Goal: Task Accomplishment & Management: Manage account settings

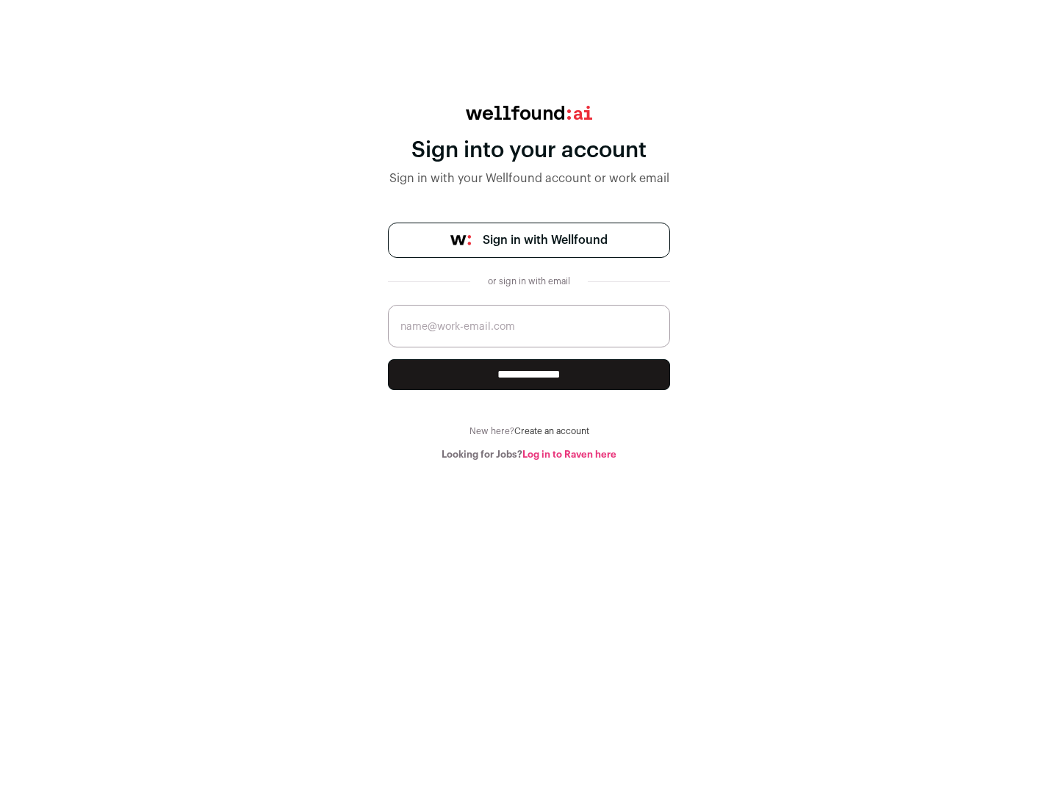
click at [544, 240] on span "Sign in with Wellfound" at bounding box center [545, 240] width 125 height 18
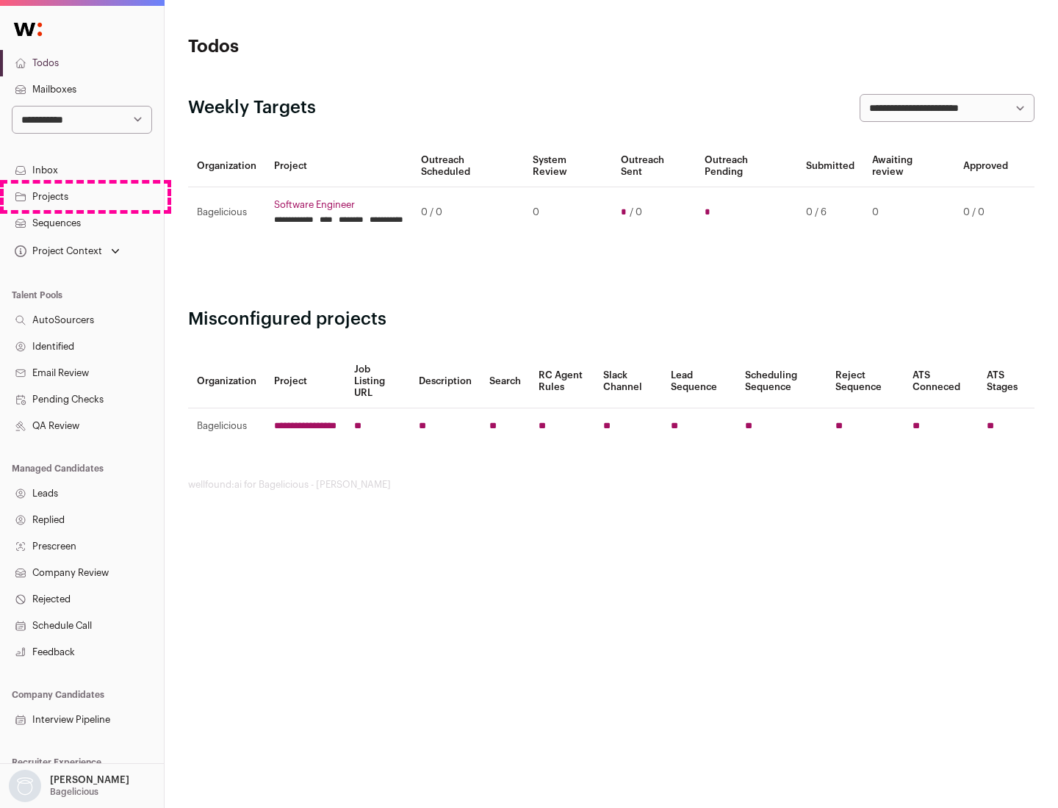
click at [82, 196] on link "Projects" at bounding box center [82, 197] width 164 height 26
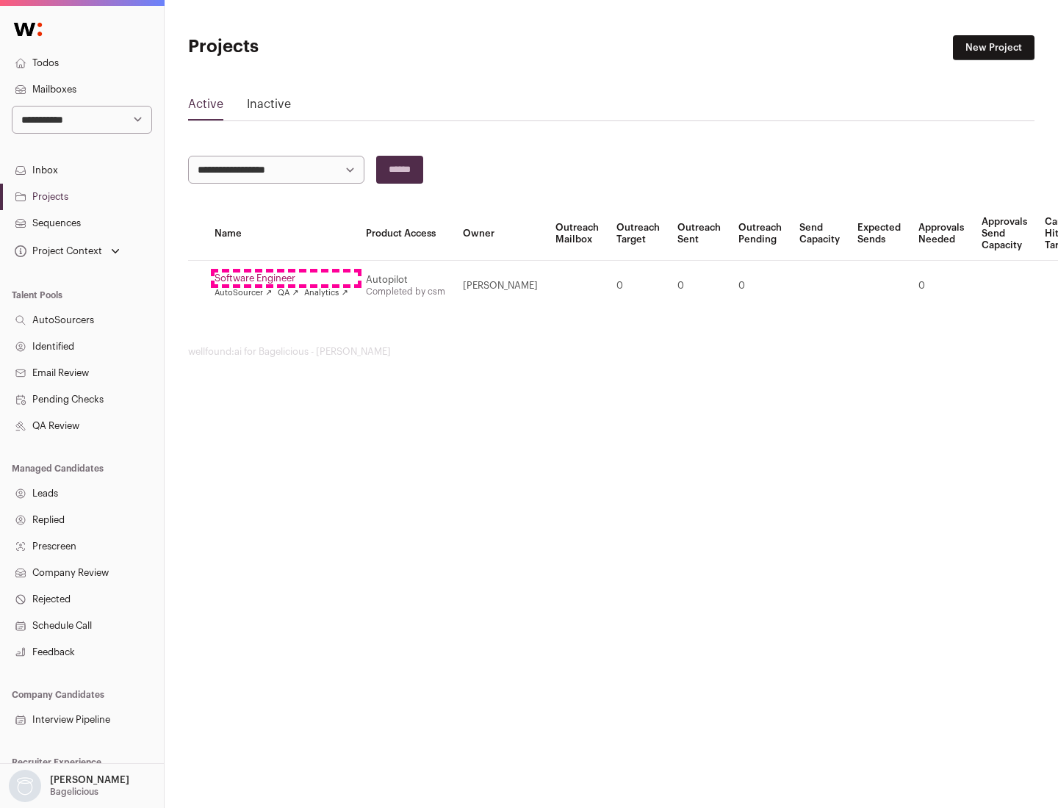
click at [286, 278] on link "Software Engineer" at bounding box center [281, 278] width 134 height 12
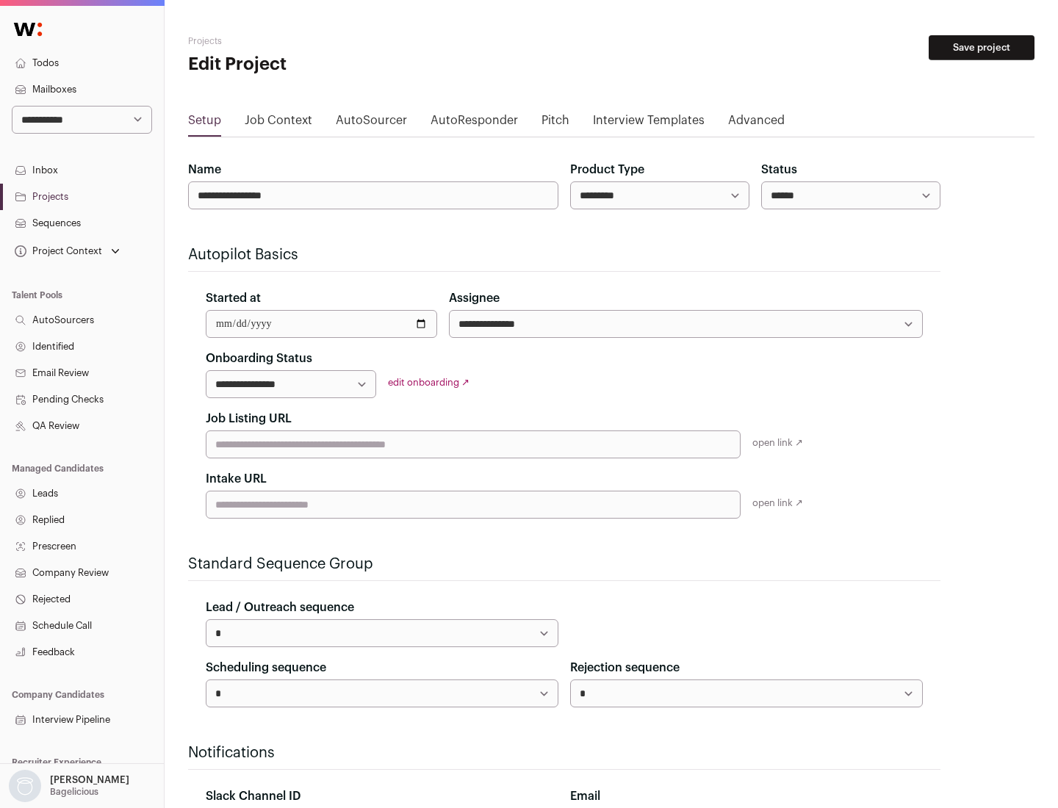
click at [981, 48] on button "Save project" at bounding box center [981, 47] width 106 height 25
